Goal: Check status: Check status

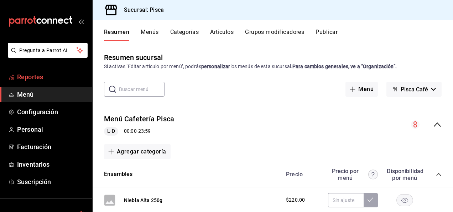
click at [36, 74] on span "Reportes" at bounding box center [51, 77] width 69 height 10
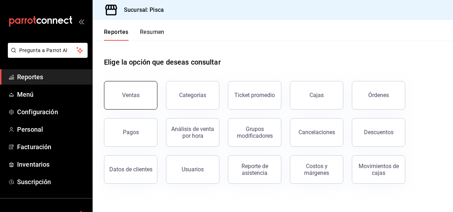
click at [141, 91] on button "Ventas" at bounding box center [130, 95] width 53 height 29
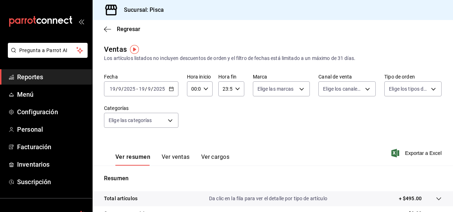
click at [174, 89] on div "[DATE] [DATE] - [DATE] [DATE]" at bounding box center [141, 88] width 74 height 15
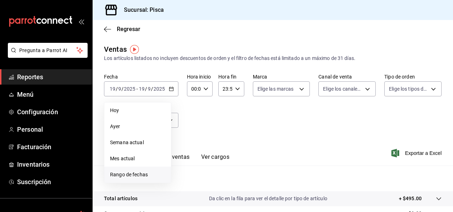
click at [135, 173] on span "Rango de fechas" at bounding box center [137, 174] width 55 height 7
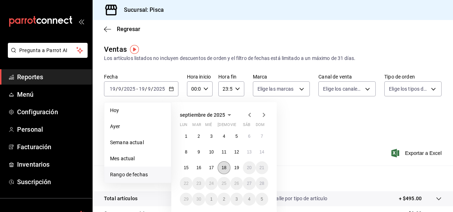
click at [225, 168] on abbr "18" at bounding box center [224, 167] width 5 height 5
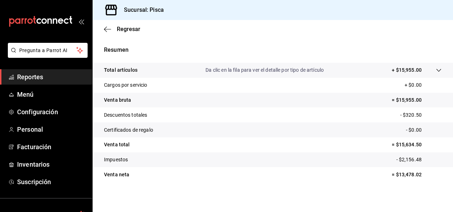
scroll to position [130, 0]
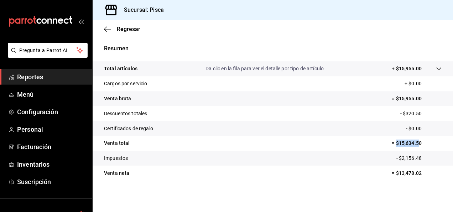
drag, startPoint x: 391, startPoint y: 145, endPoint x: 416, endPoint y: 145, distance: 25.3
click at [416, 145] on p "= $15,634.50" at bounding box center [417, 142] width 50 height 7
copy p "$15,634.50"
